Goal: Information Seeking & Learning: Learn about a topic

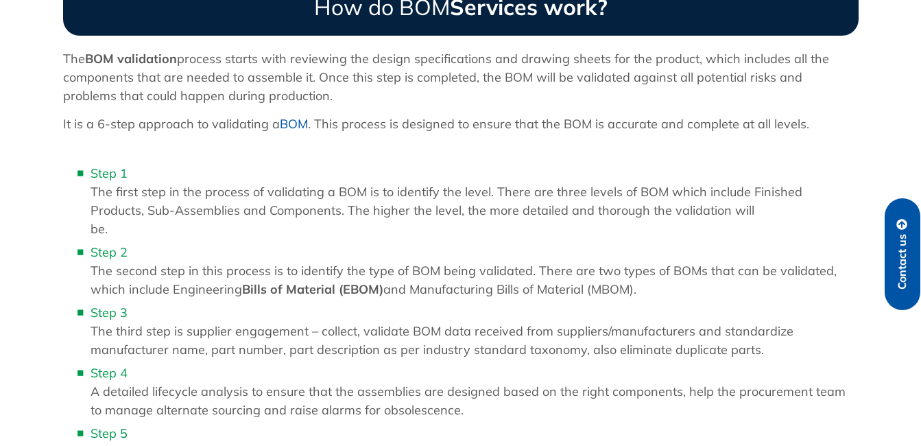
scroll to position [809, 0]
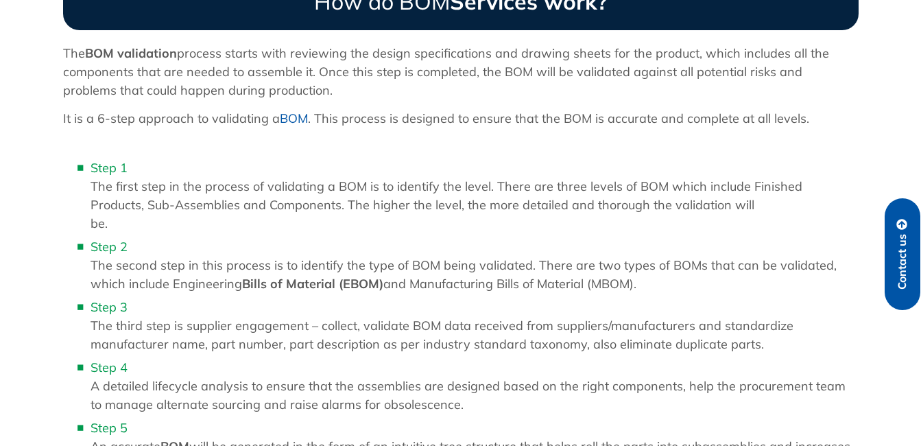
click at [529, 202] on li "Step 1 The first step in the process of validating a BOM is to identify the lev…" at bounding box center [475, 195] width 768 height 74
click at [873, 390] on img at bounding box center [869, 381] width 49 height 49
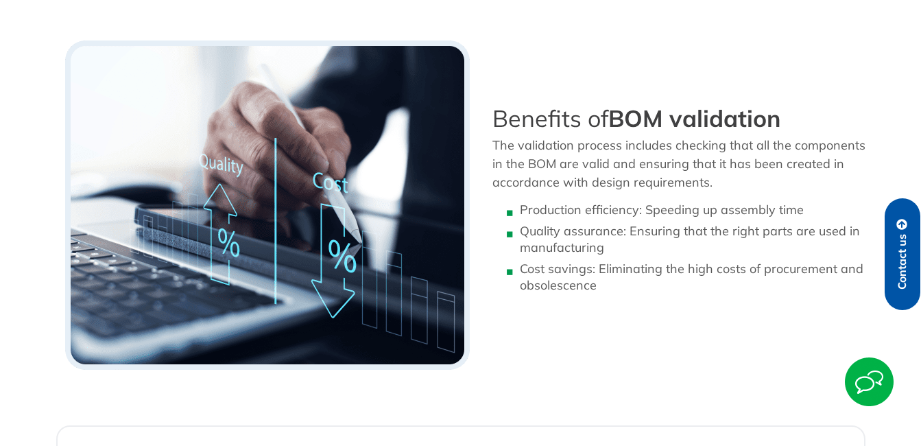
scroll to position [1427, 0]
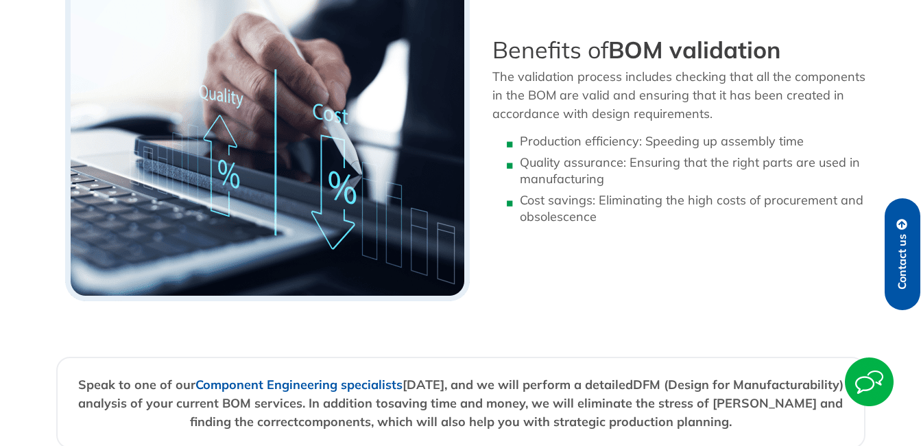
drag, startPoint x: 598, startPoint y: 199, endPoint x: 597, endPoint y: 213, distance: 14.4
click at [597, 213] on li "Cost savings: Eliminating the high costs of procurement and obsolescence" at bounding box center [693, 208] width 346 height 33
copy li "Eliminating the high costs of procurement and obsolescence"
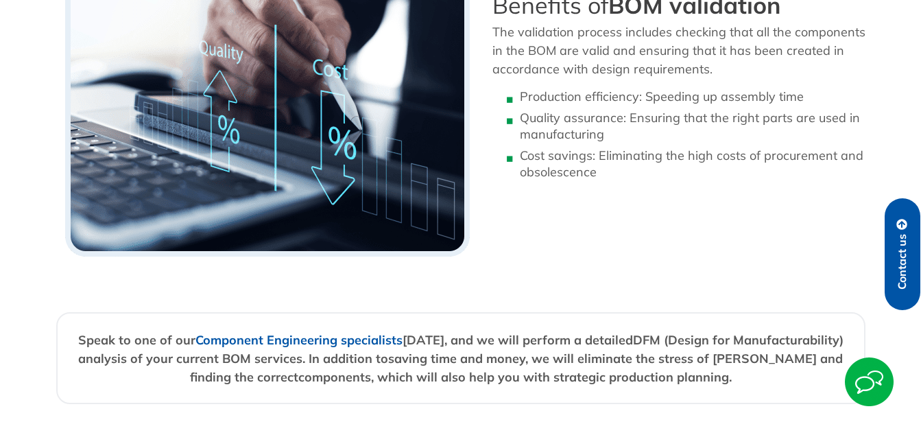
scroll to position [1495, 0]
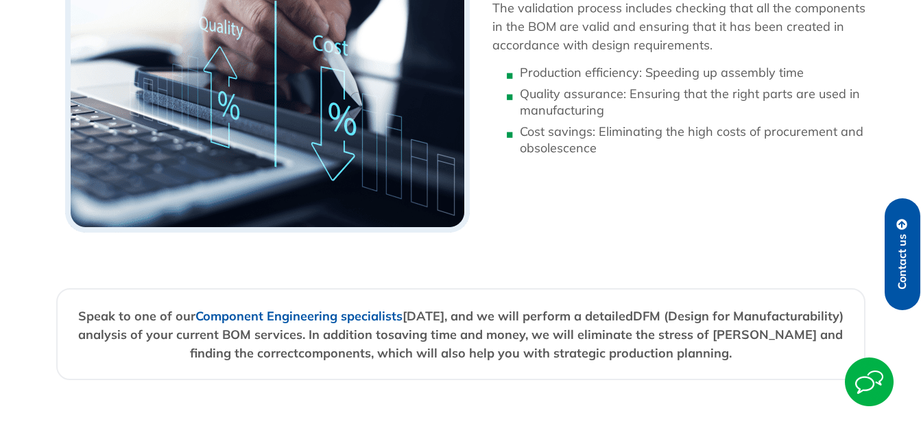
click at [868, 390] on img at bounding box center [869, 381] width 49 height 49
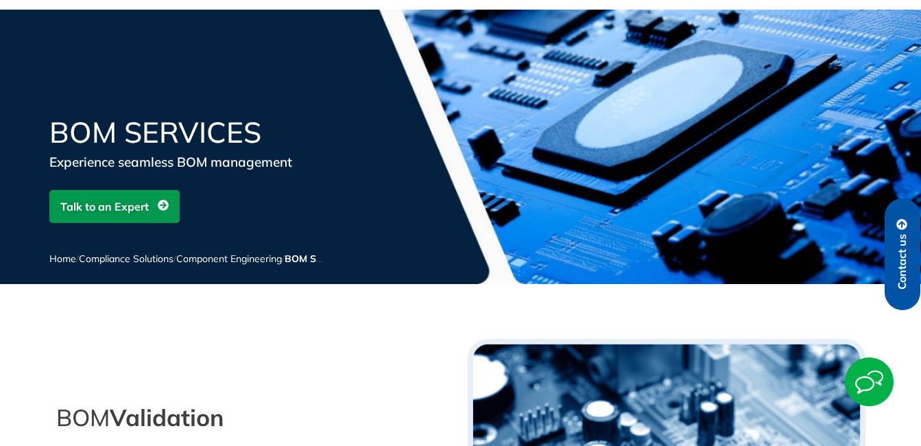
scroll to position [0, 0]
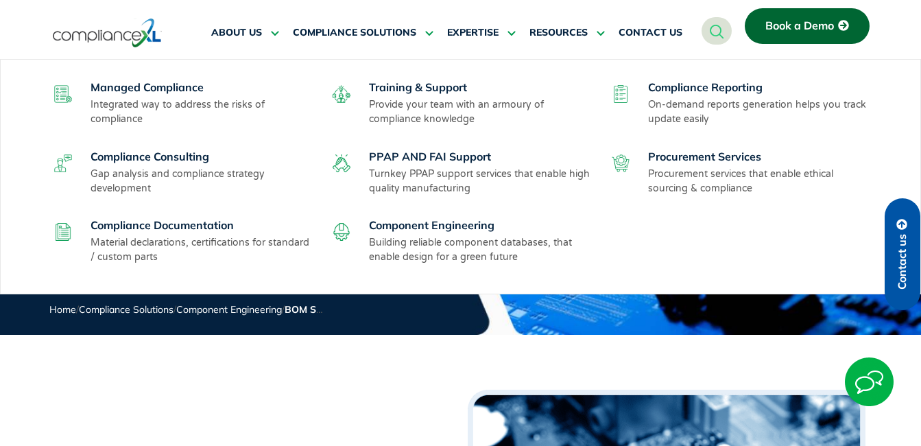
click at [375, 100] on p "Provide your team with an armoury of compliance knowledge" at bounding box center [481, 111] width 224 height 29
click at [398, 91] on link "Training & Support" at bounding box center [418, 87] width 98 height 14
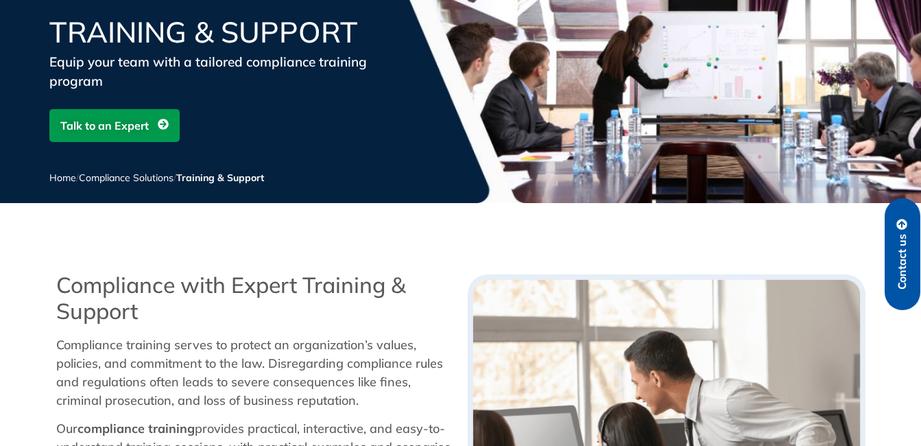
scroll to position [137, 0]
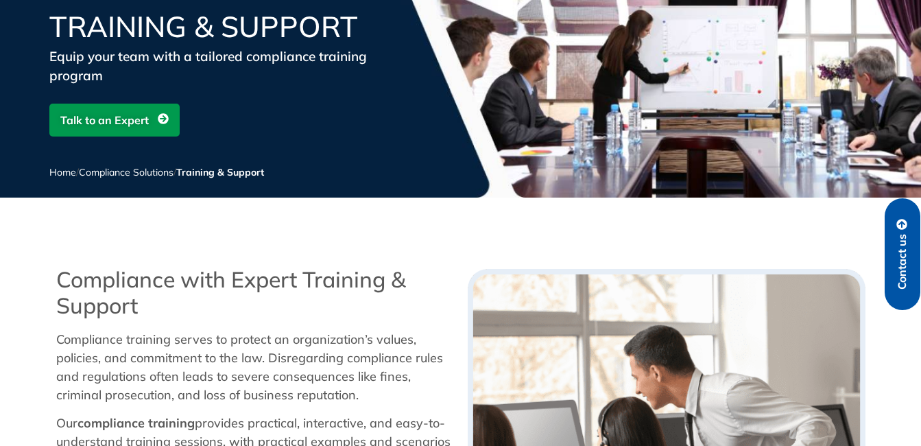
click at [160, 105] on link "Talk to an Expert" at bounding box center [114, 120] width 130 height 33
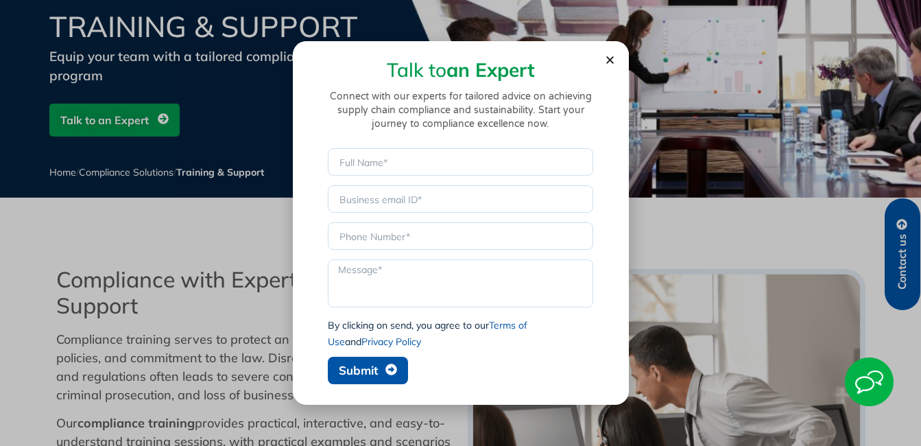
click at [606, 60] on icon "Close" at bounding box center [610, 60] width 10 height 10
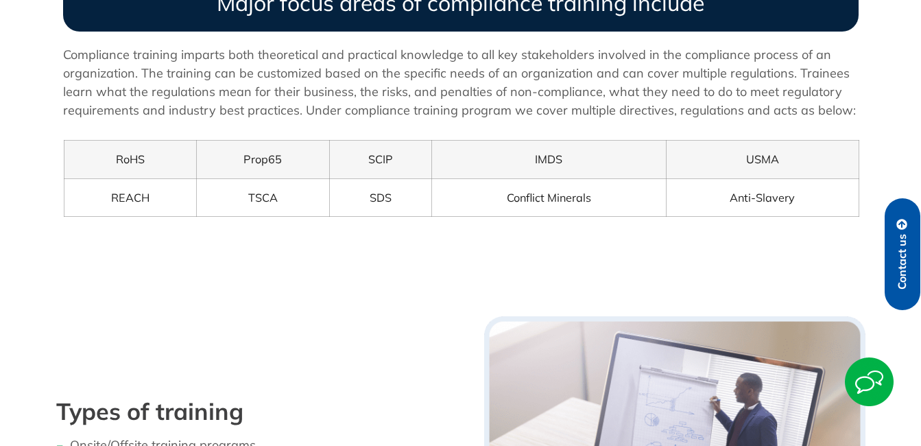
scroll to position [1235, 0]
